Goal: Information Seeking & Learning: Learn about a topic

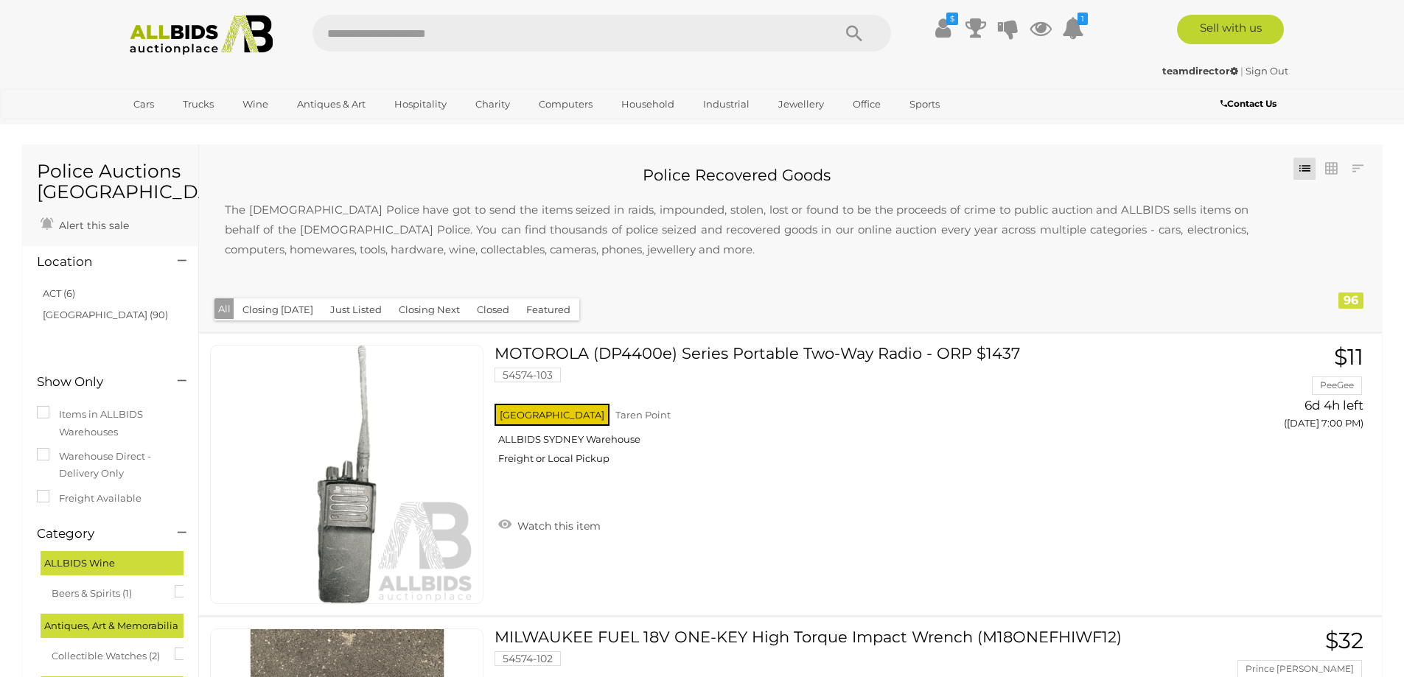
click at [388, 36] on input "text" at bounding box center [566, 33] width 506 height 37
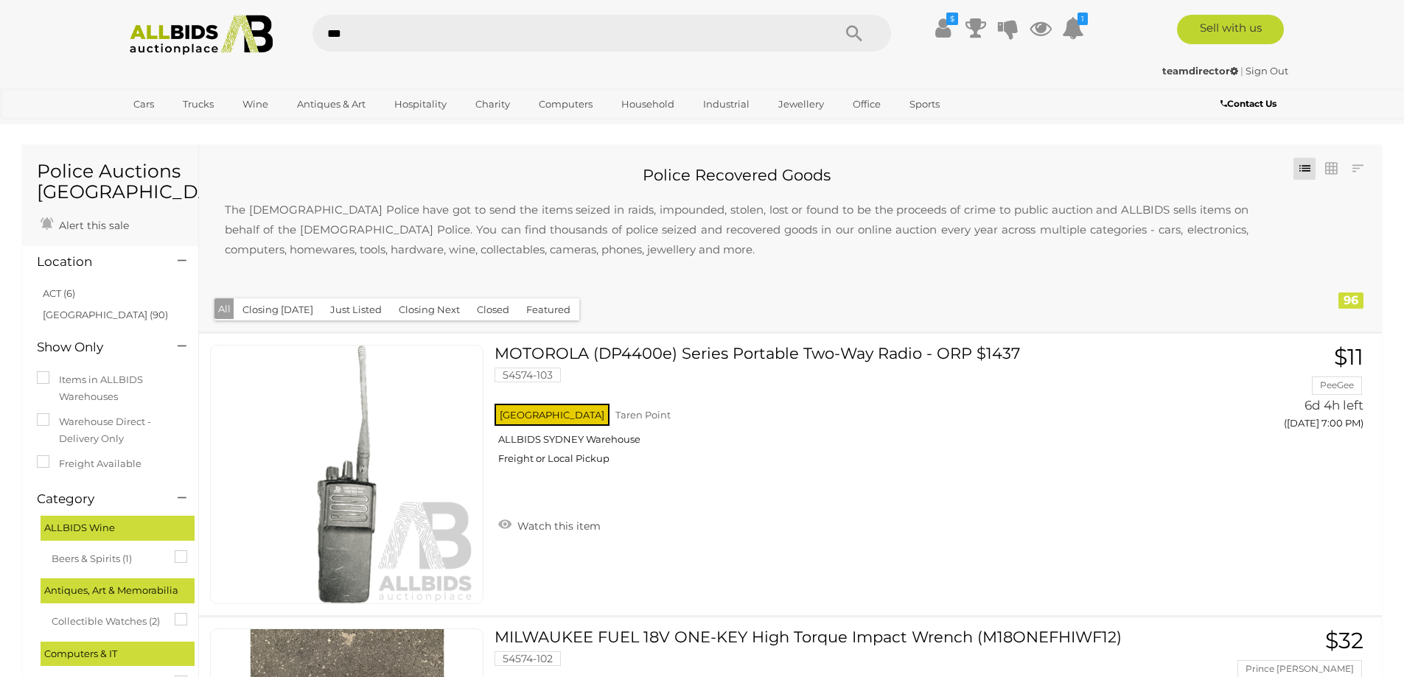
type input "****"
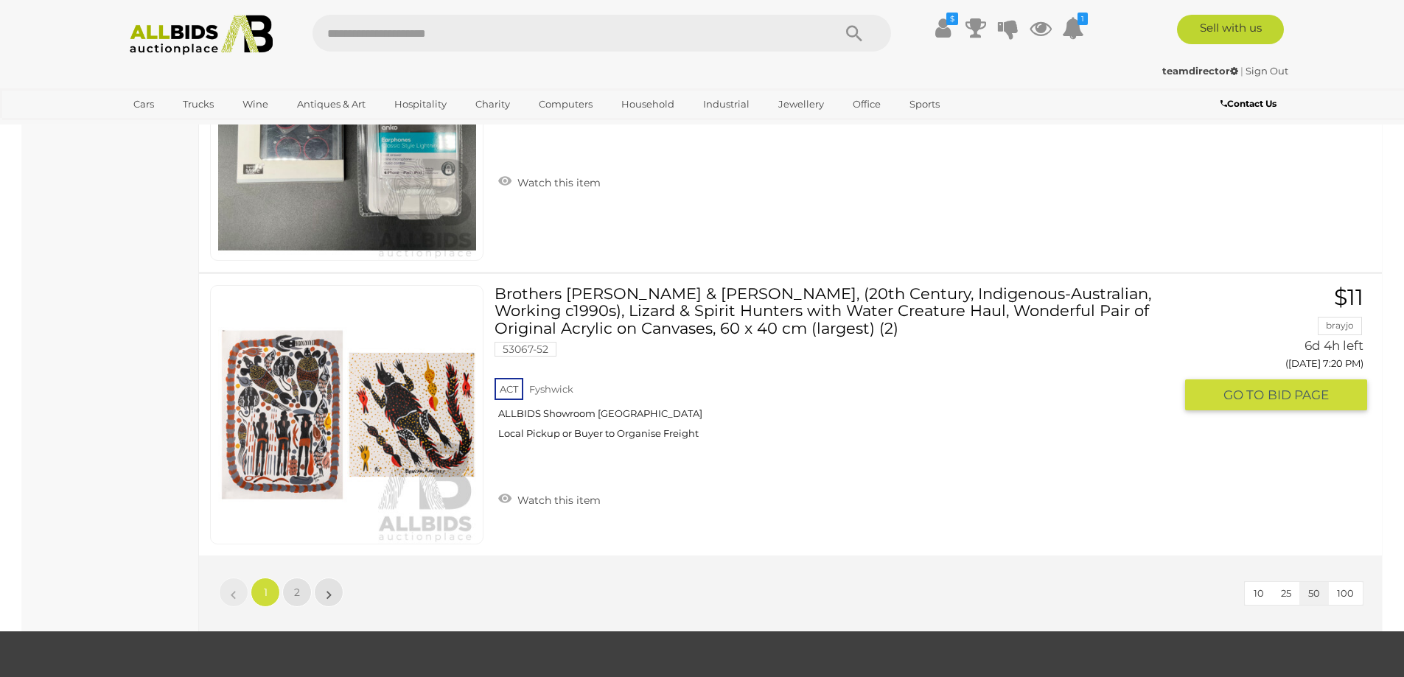
scroll to position [13857, 0]
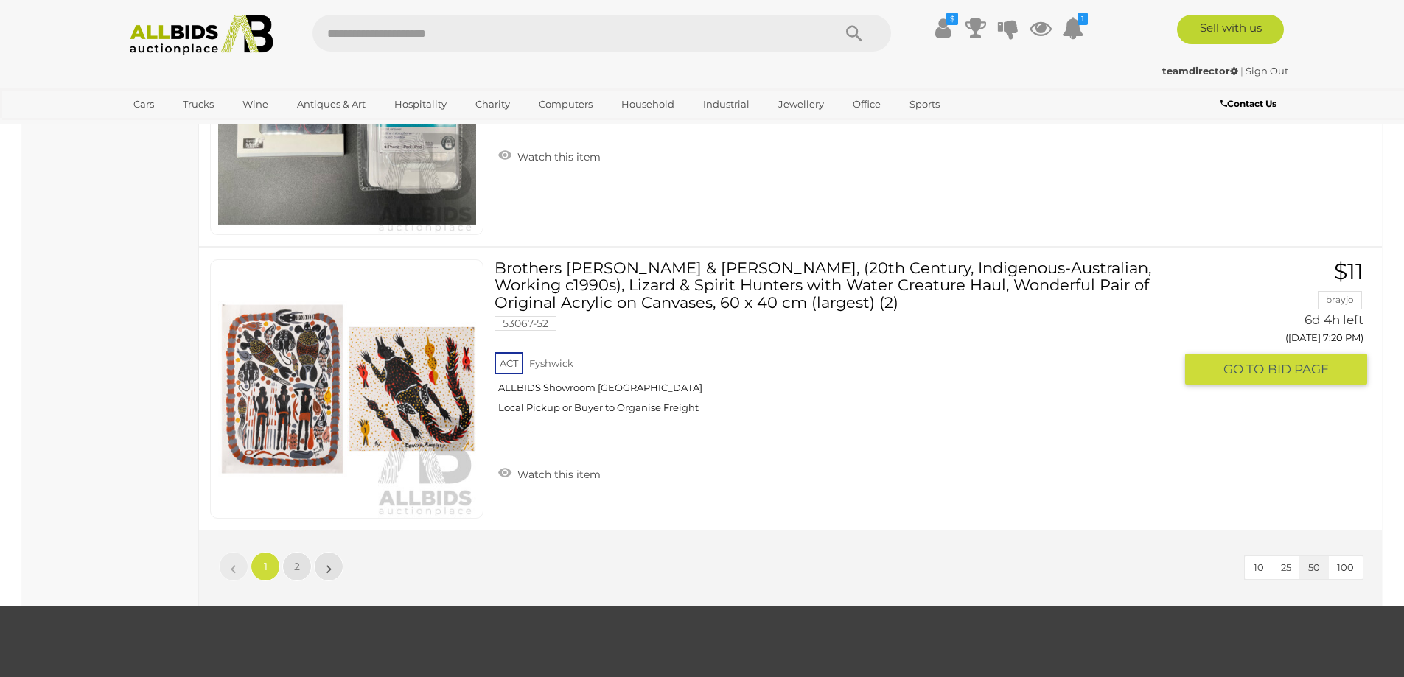
click at [744, 279] on link "Brothers Duncan & Basil Roughsey, (20th Century, Indigenous-Australian, Working…" at bounding box center [840, 341] width 668 height 165
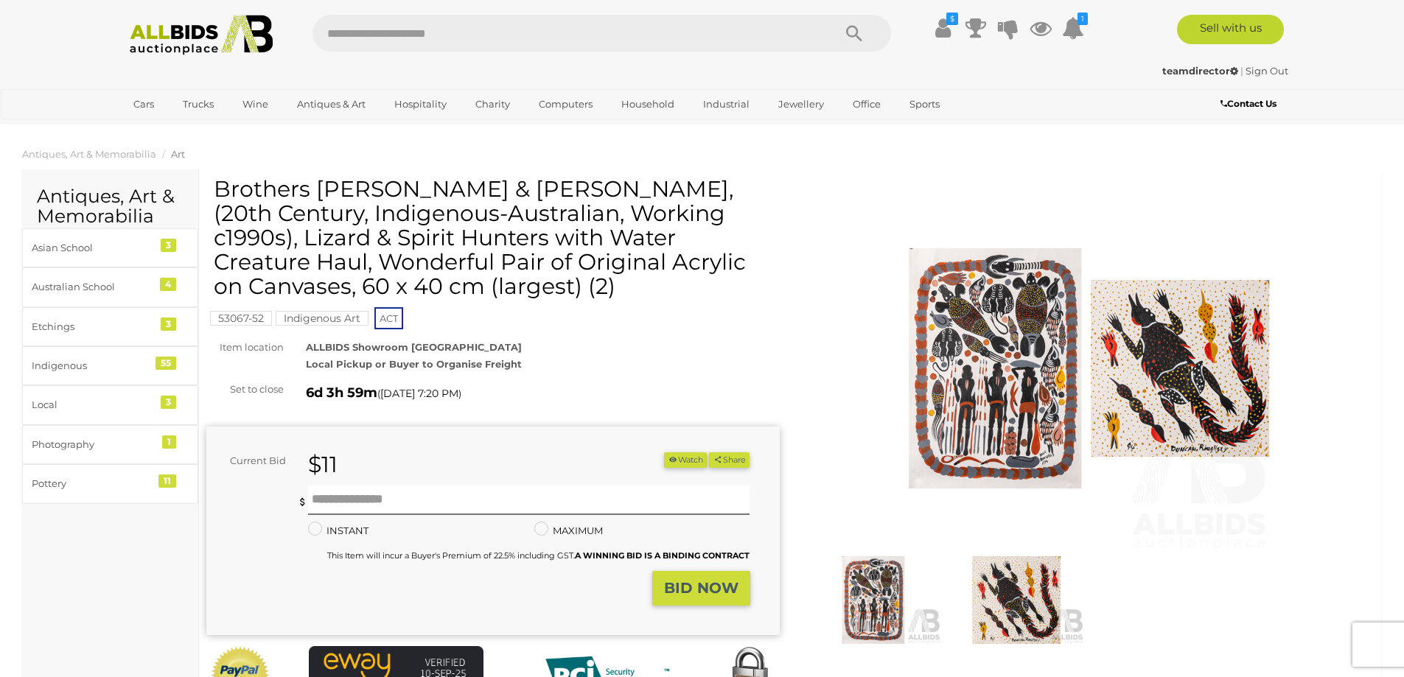
click at [179, 153] on span "Art" at bounding box center [178, 154] width 14 height 12
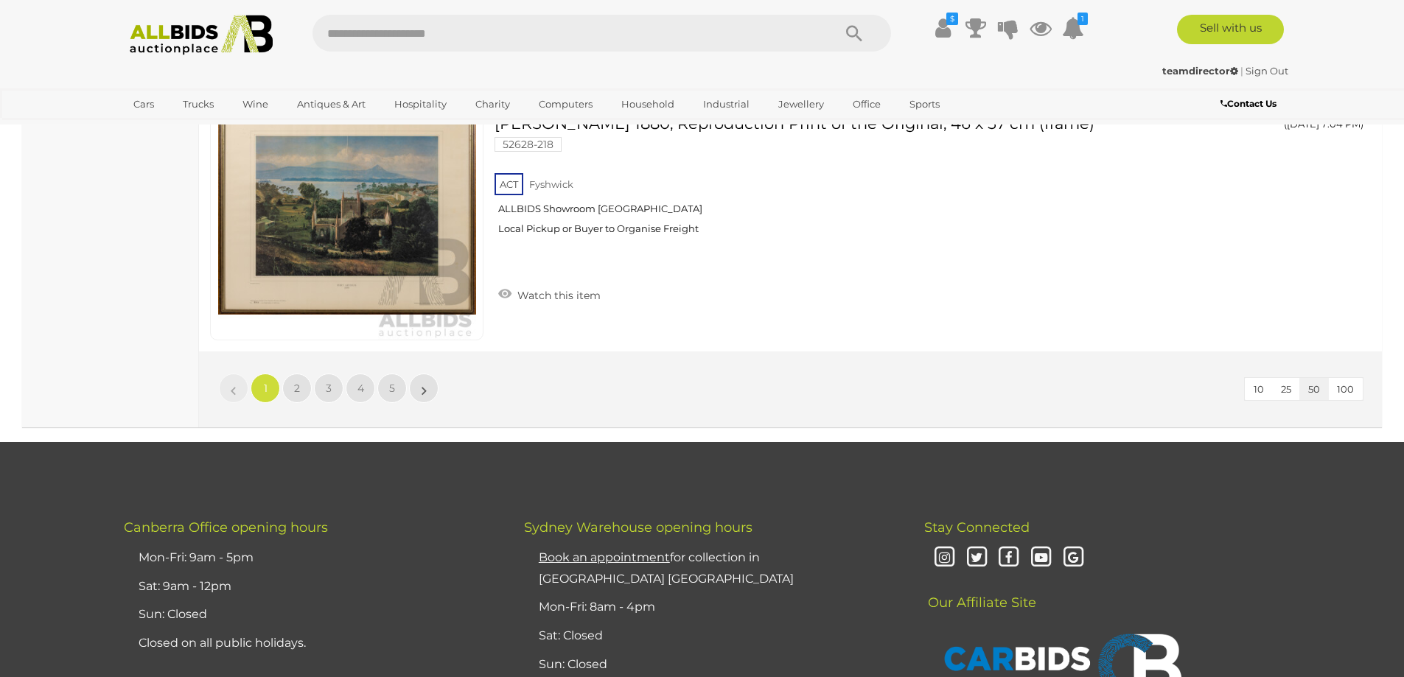
scroll to position [14225, 0]
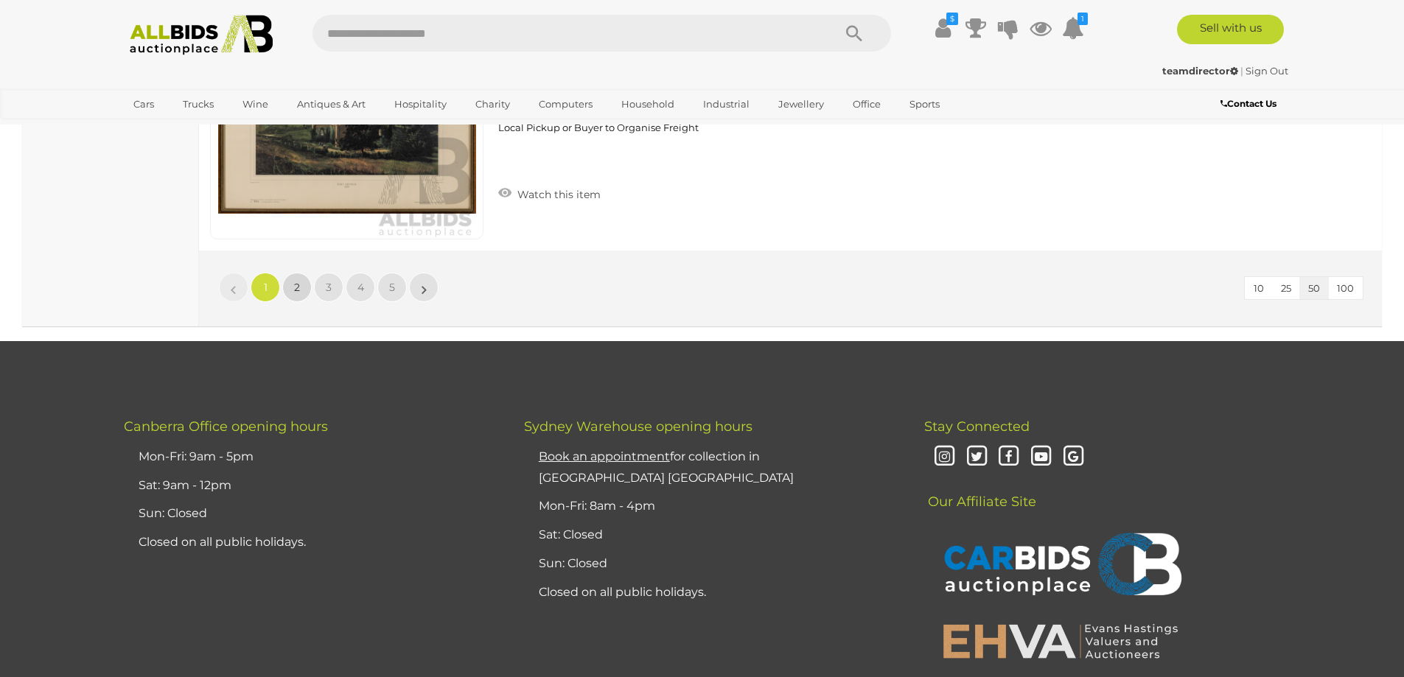
click at [296, 290] on span "2" at bounding box center [297, 287] width 6 height 13
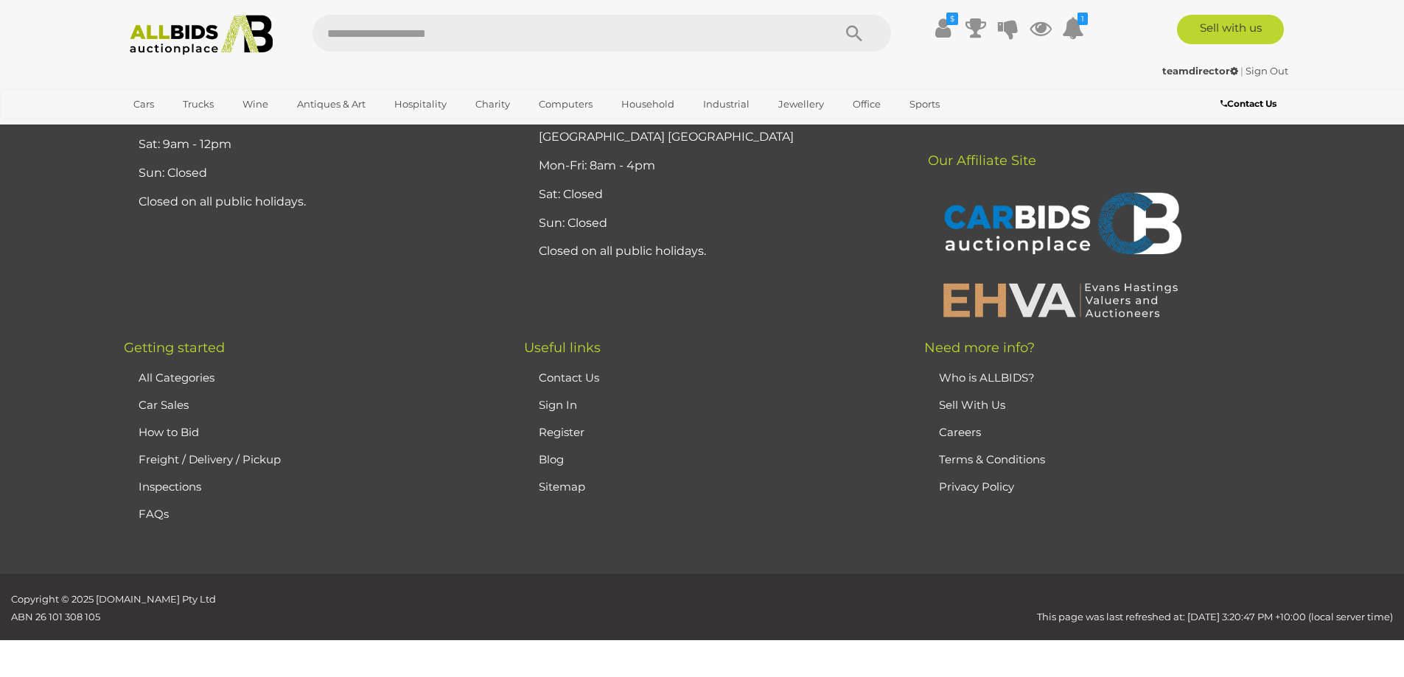
scroll to position [140, 0]
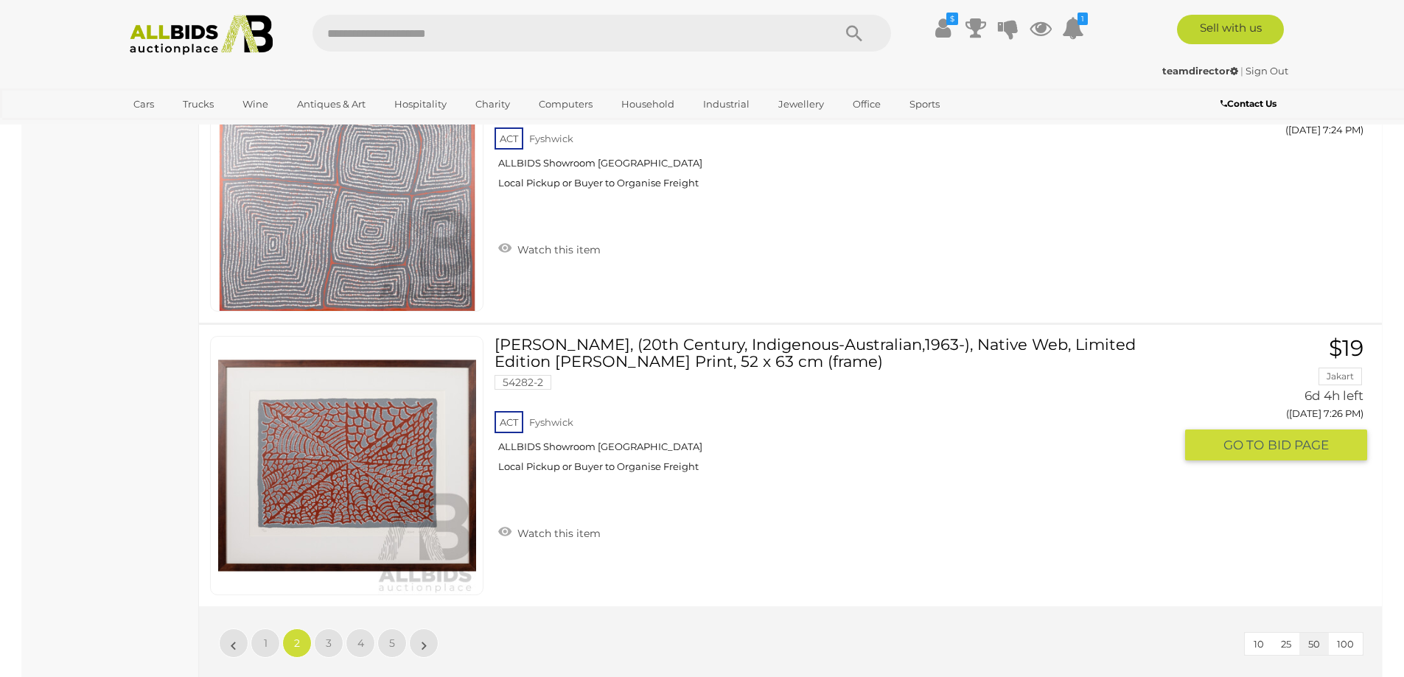
scroll to position [13929, 0]
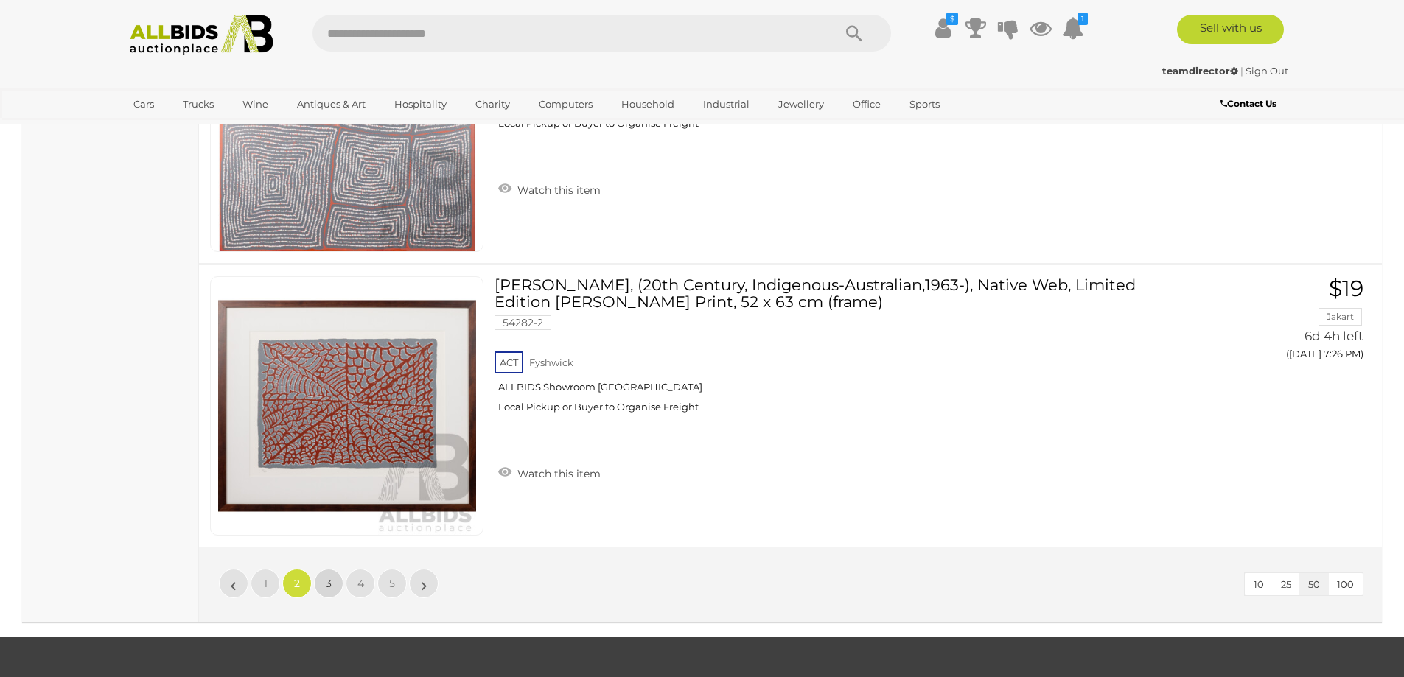
click at [326, 582] on span "3" at bounding box center [329, 583] width 6 height 13
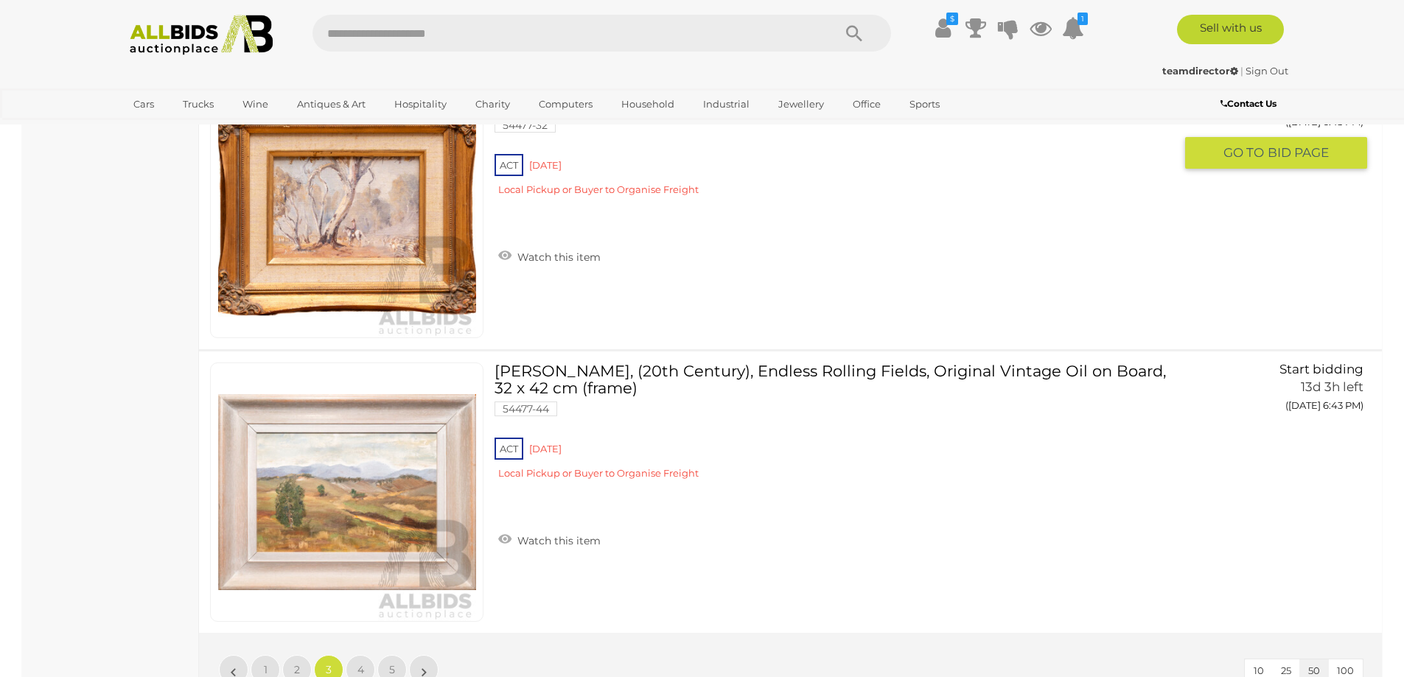
scroll to position [14070, 0]
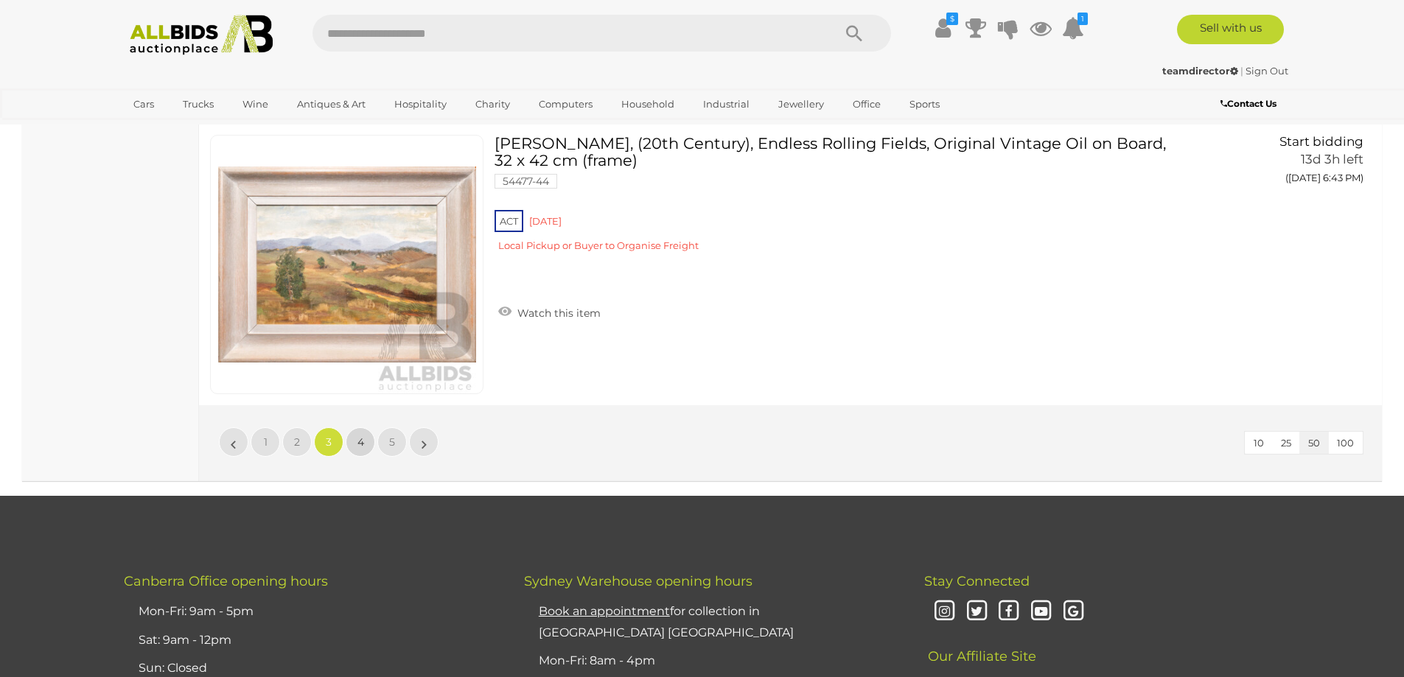
click at [355, 448] on link "4" at bounding box center [360, 441] width 29 height 29
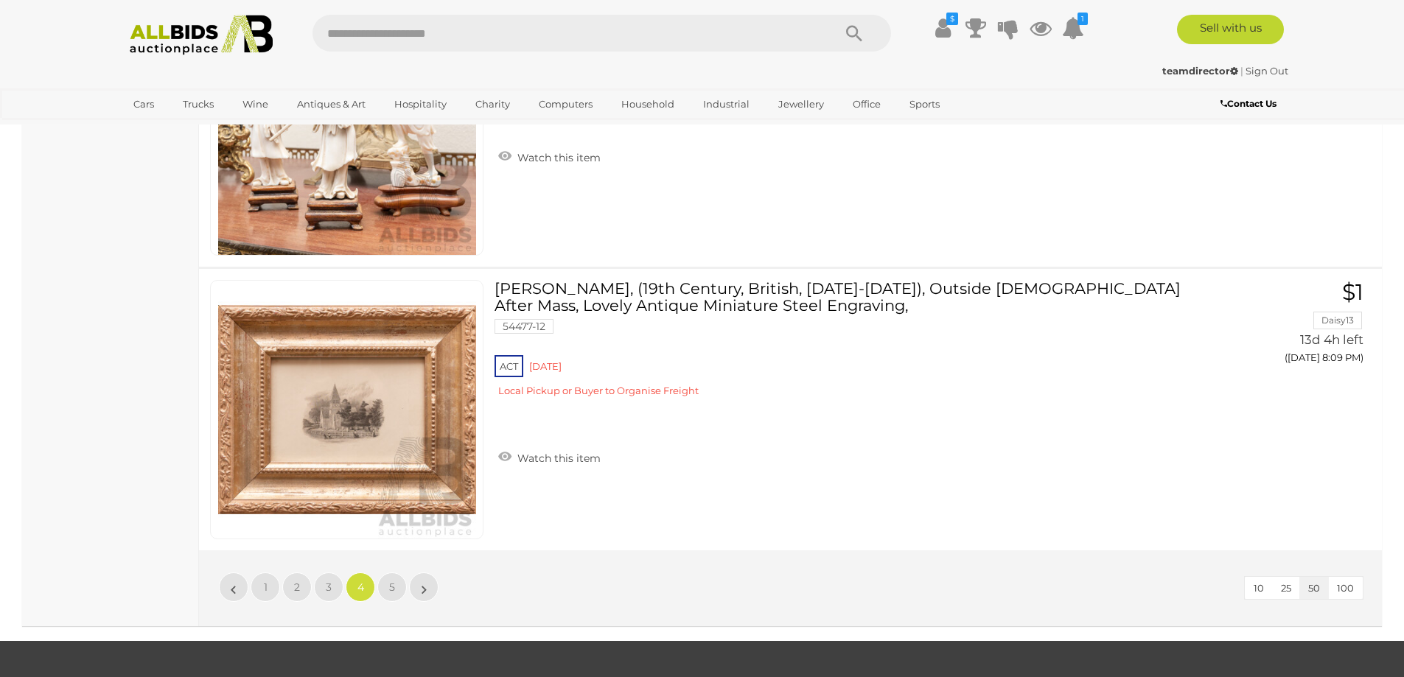
scroll to position [14291, 0]
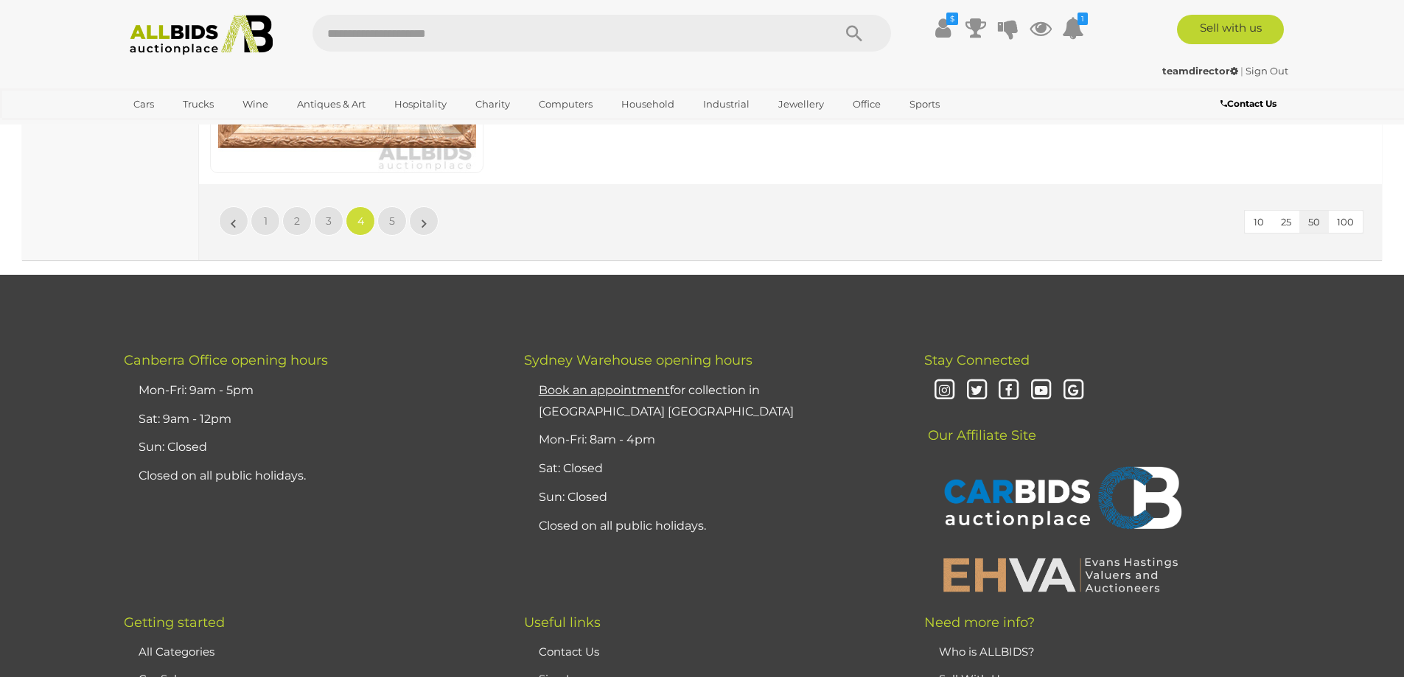
click at [420, 35] on input "text" at bounding box center [566, 33] width 506 height 37
type input "*****"
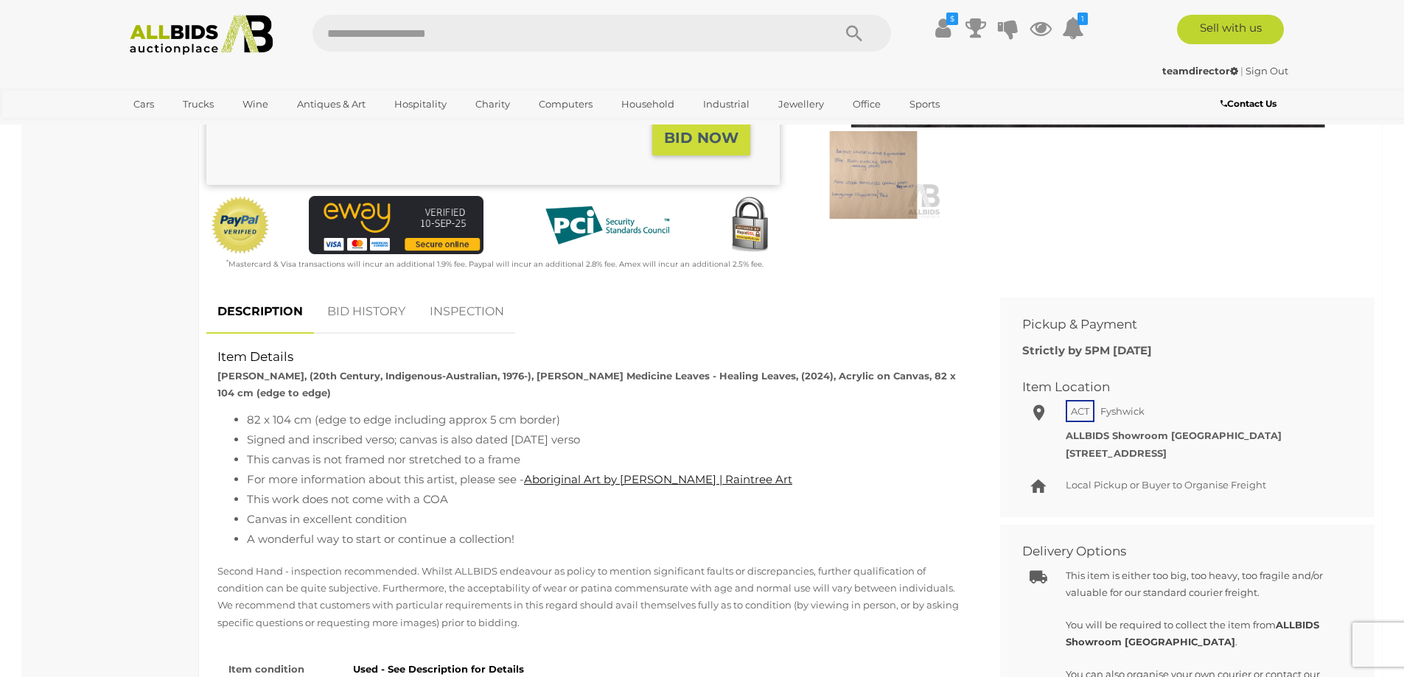
scroll to position [295, 0]
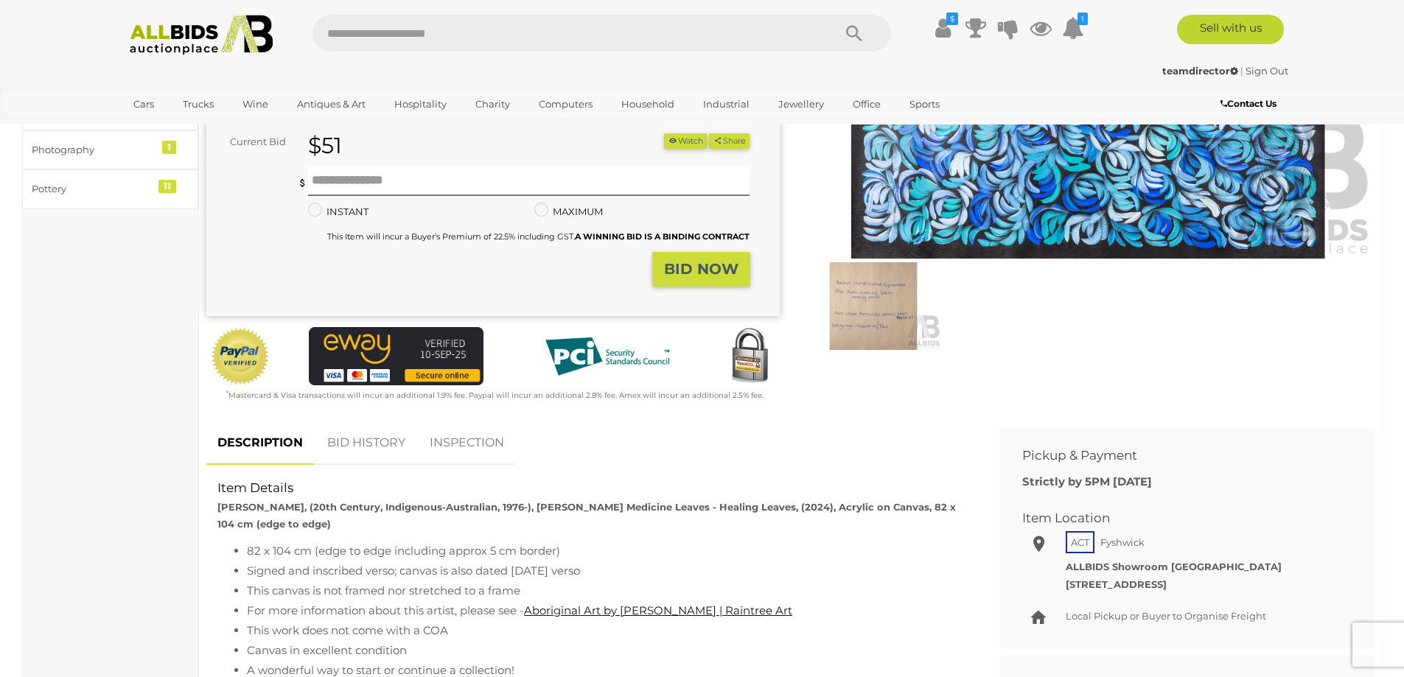
click at [848, 323] on img at bounding box center [874, 306] width 136 height 88
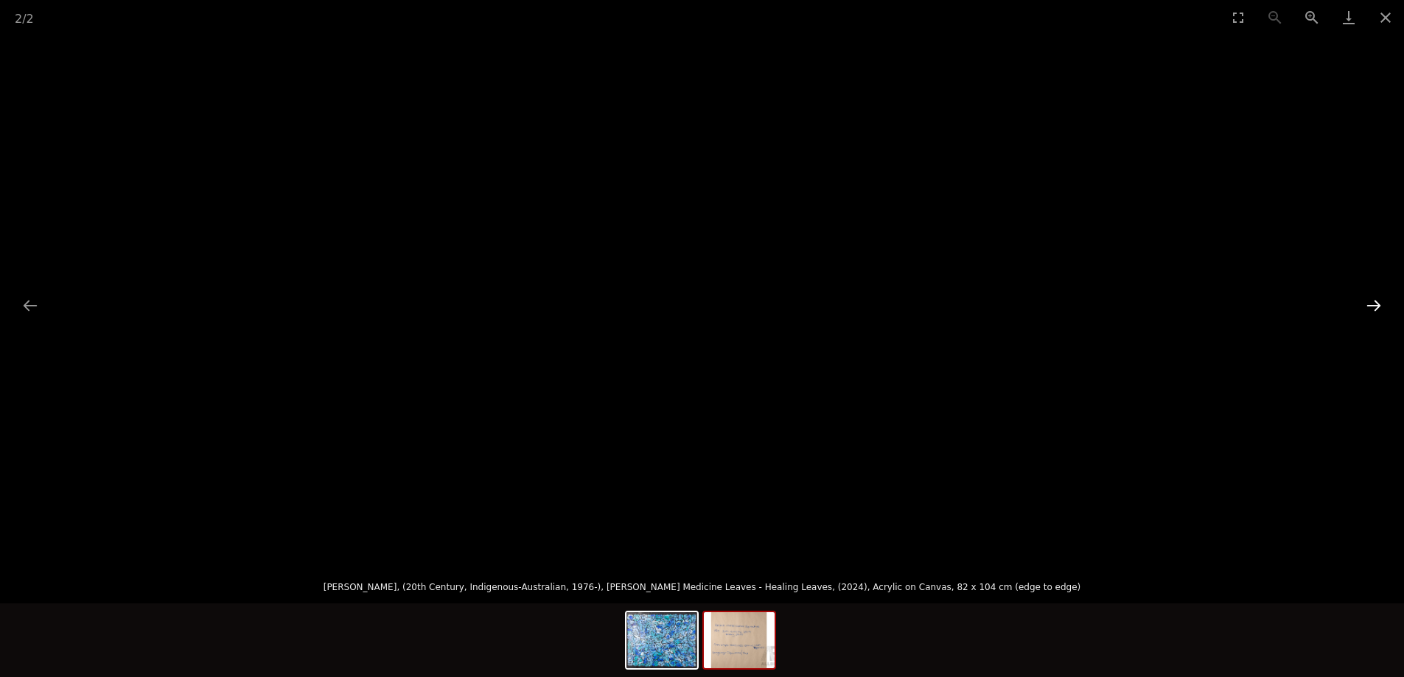
click at [1371, 295] on button "Next slide" at bounding box center [1373, 305] width 31 height 29
click at [1392, 19] on button "Close gallery" at bounding box center [1385, 17] width 37 height 35
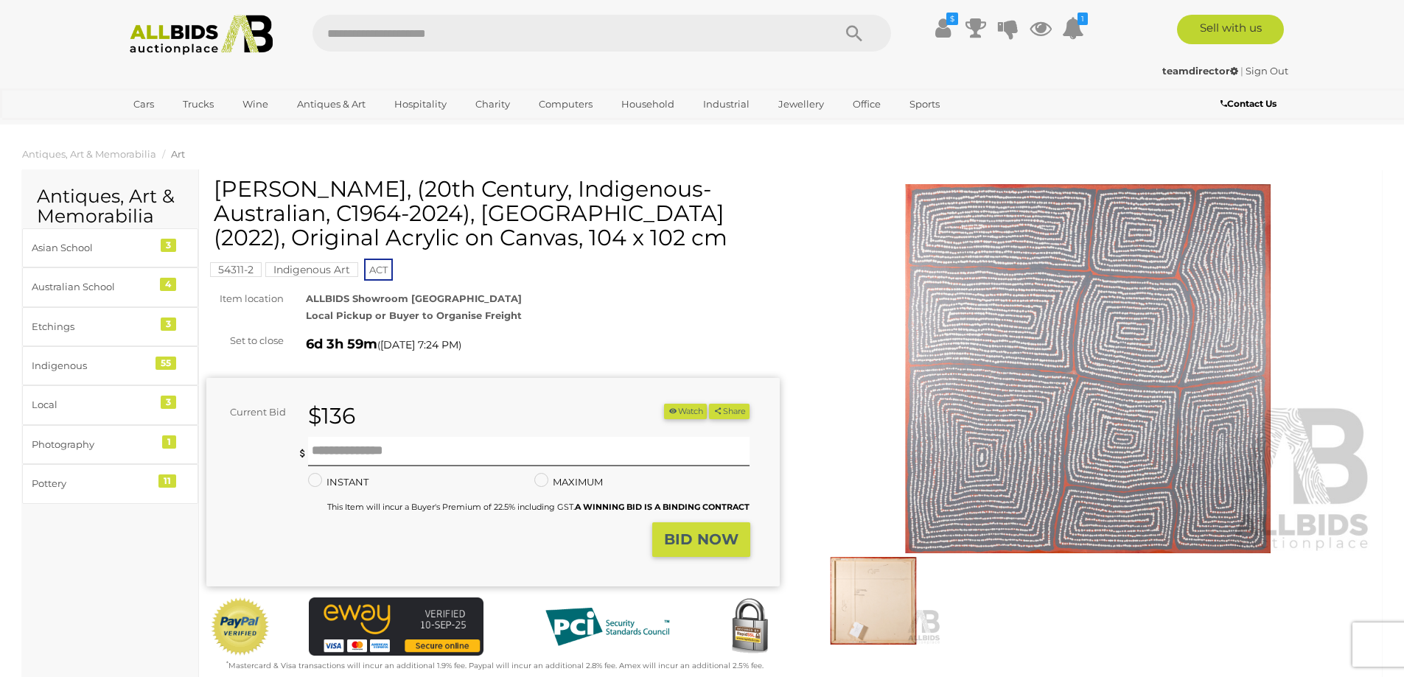
click at [859, 594] on img at bounding box center [874, 601] width 136 height 88
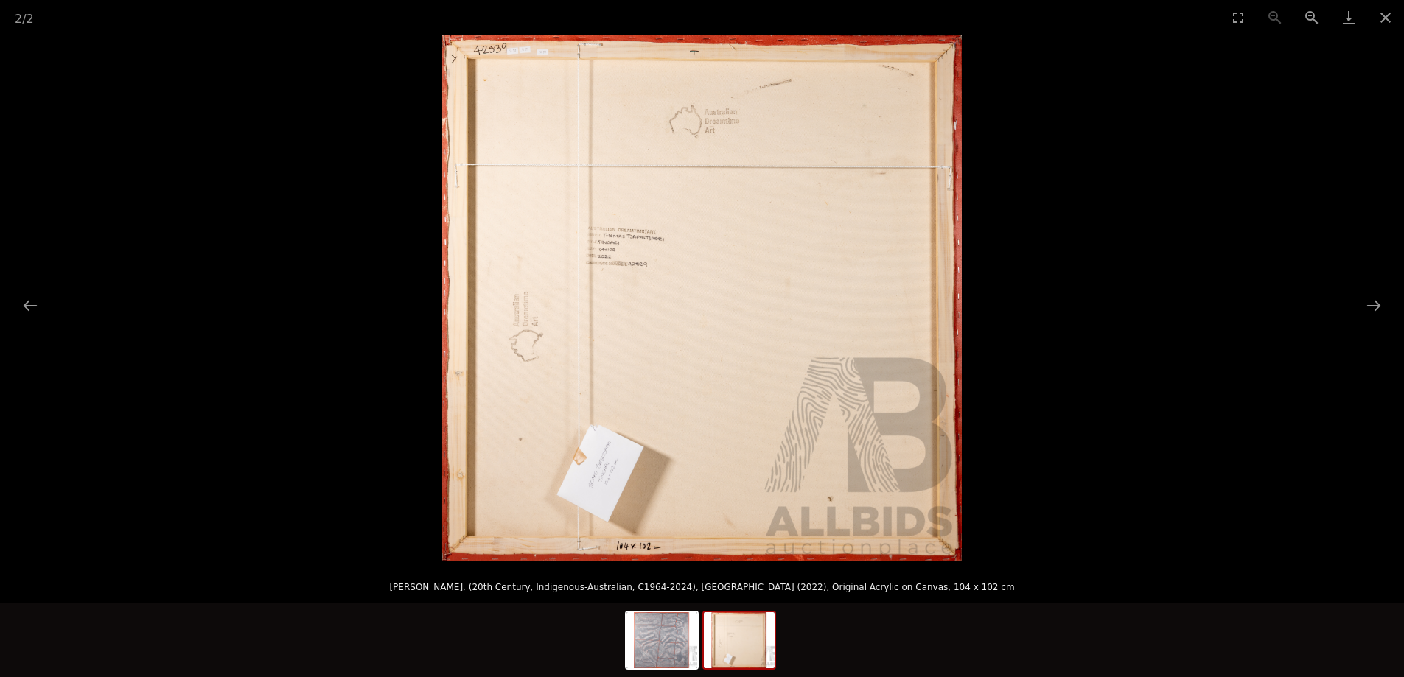
click at [627, 254] on img at bounding box center [702, 298] width 520 height 527
click at [1377, 300] on button "Next slide" at bounding box center [1373, 305] width 31 height 29
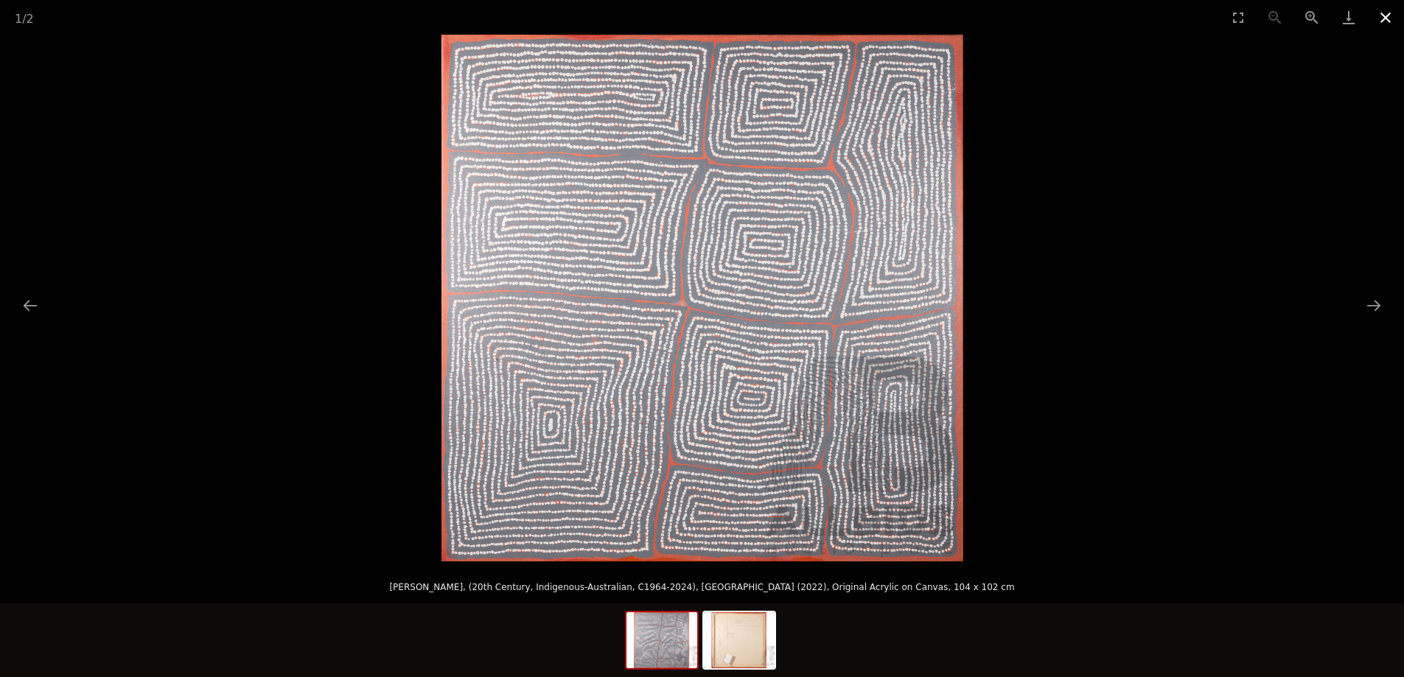
click at [1380, 14] on button "Close gallery" at bounding box center [1385, 17] width 37 height 35
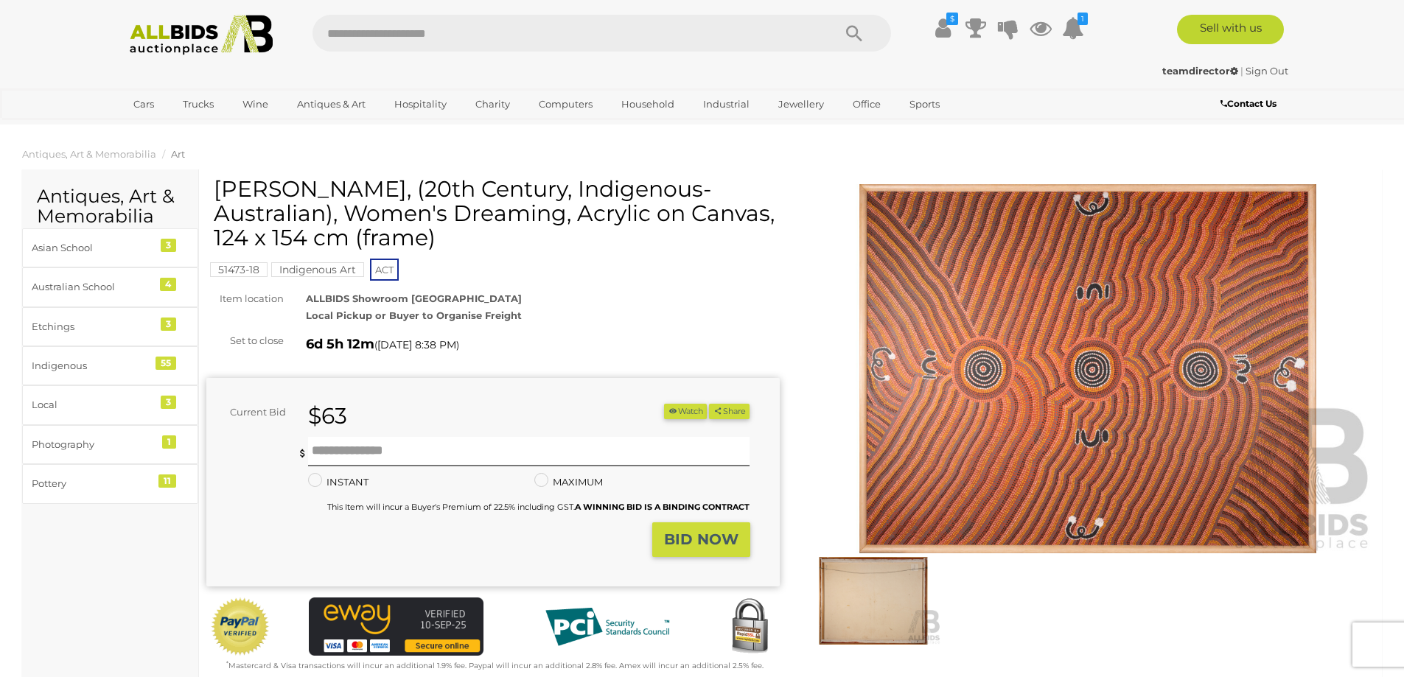
click at [868, 606] on img at bounding box center [874, 601] width 136 height 88
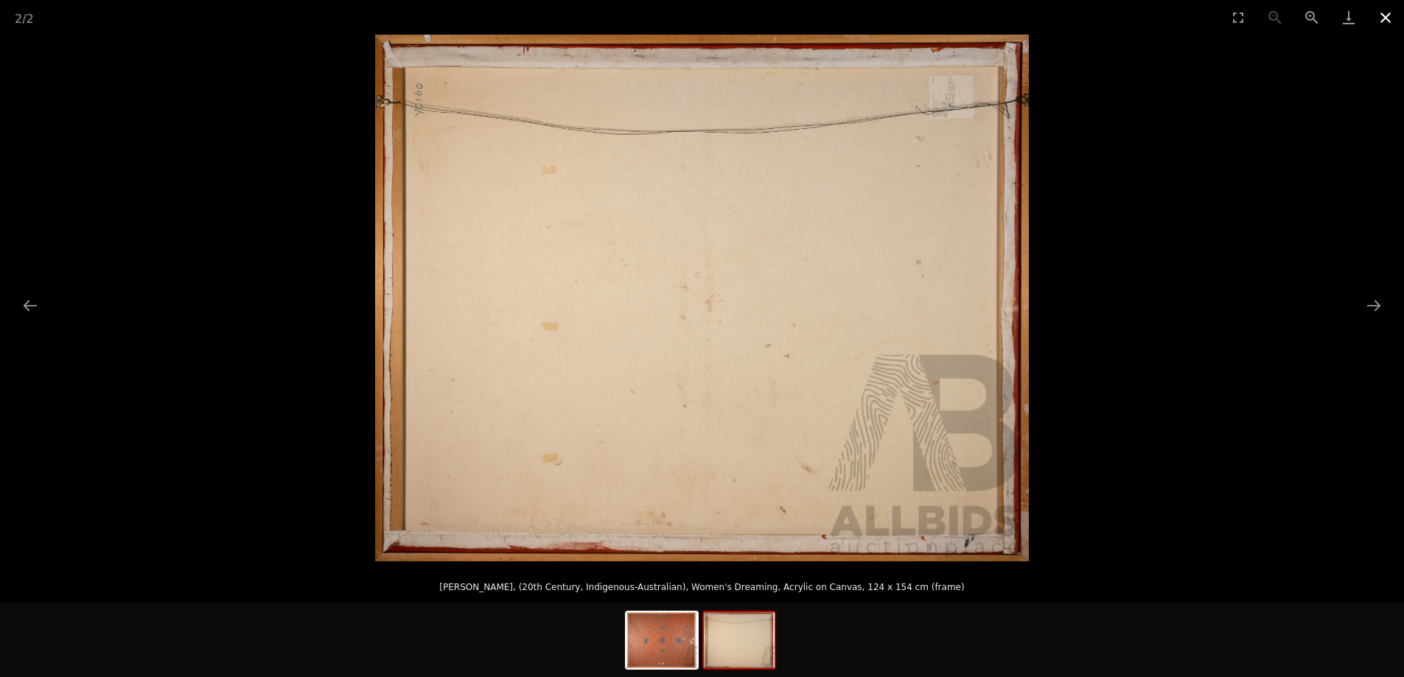
click at [1386, 17] on button "Close gallery" at bounding box center [1385, 17] width 37 height 35
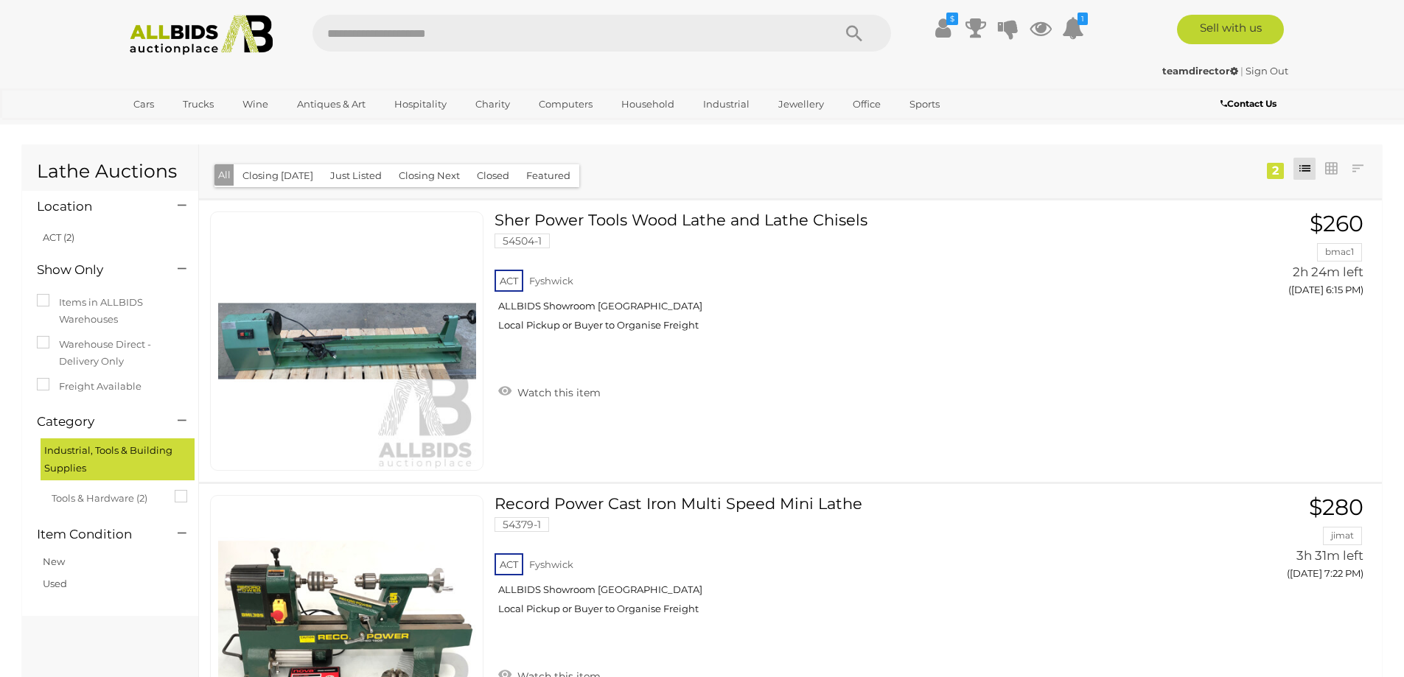
click at [365, 37] on input "text" at bounding box center [566, 33] width 506 height 37
click at [356, 35] on input "text" at bounding box center [566, 33] width 506 height 37
type input "******"
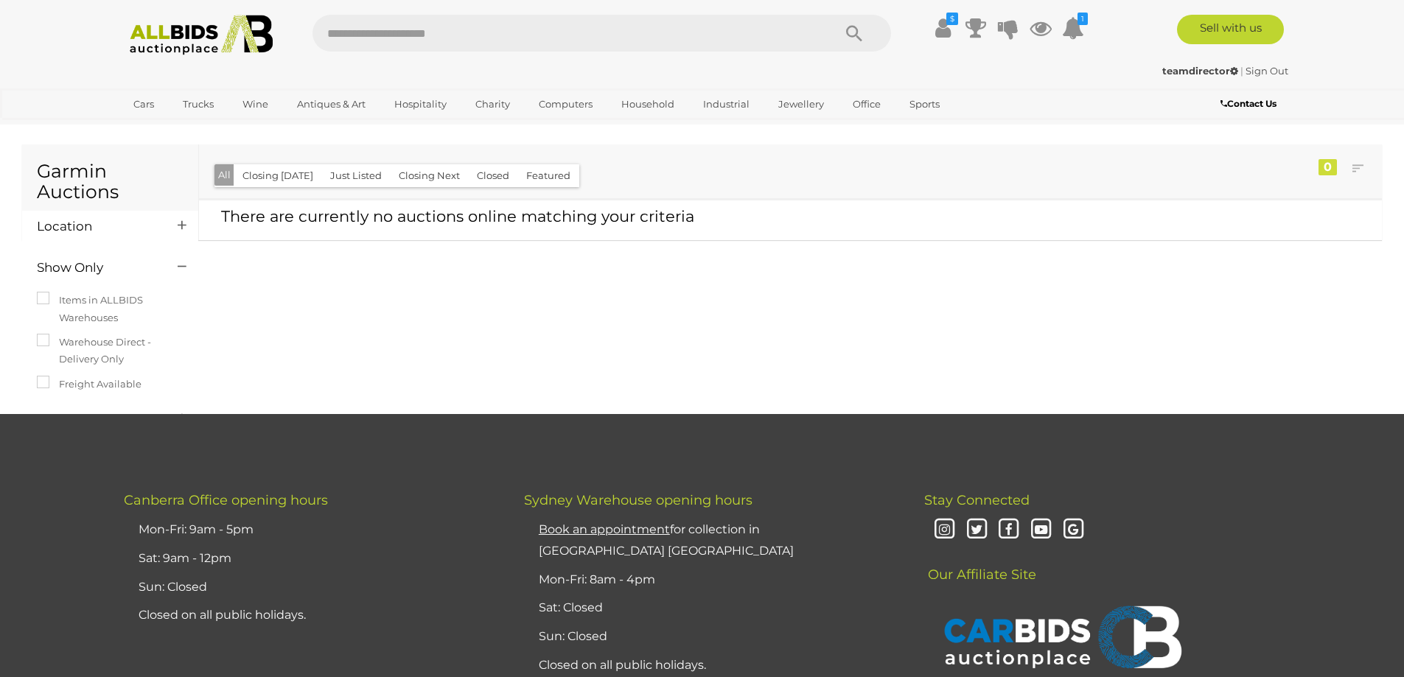
click at [400, 39] on input "text" at bounding box center [566, 33] width 506 height 37
type input "***"
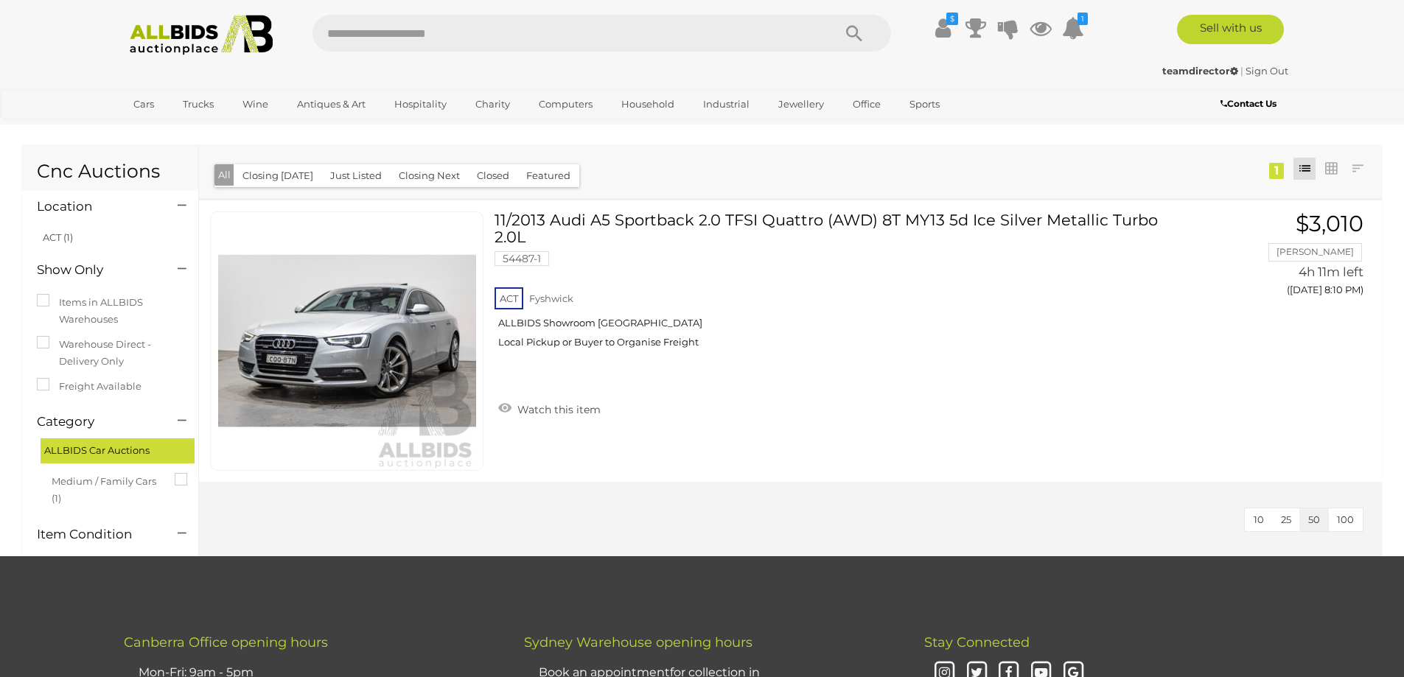
click at [386, 37] on input "text" at bounding box center [566, 33] width 506 height 37
type input "*****"
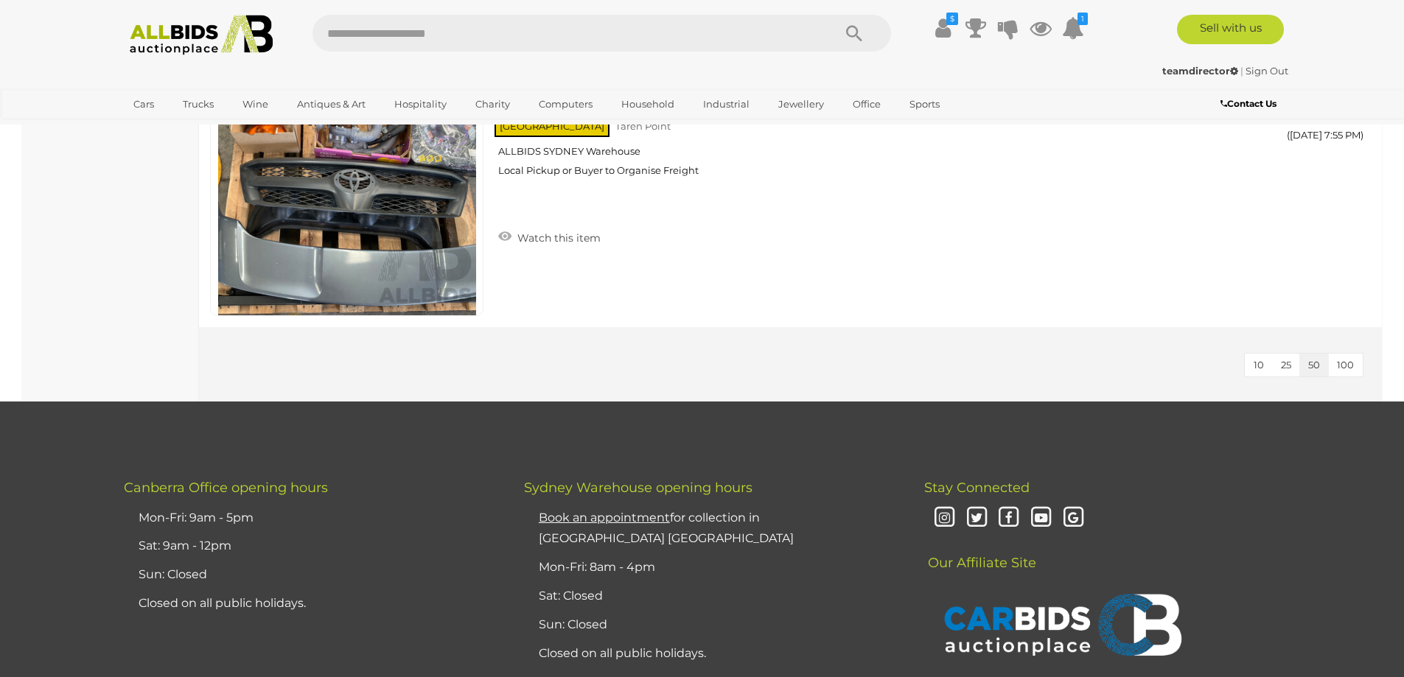
scroll to position [2727, 0]
